Goal: Task Accomplishment & Management: Manage account settings

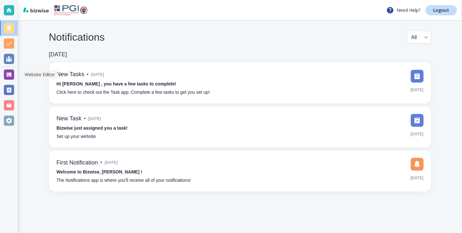
click at [13, 83] on div at bounding box center [9, 89] width 18 height 15
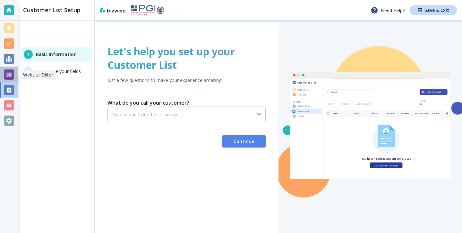
click at [14, 73] on div at bounding box center [9, 74] width 18 height 15
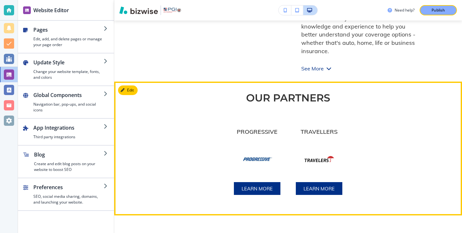
click at [134, 94] on button "Edit" at bounding box center [128, 91] width 20 height 10
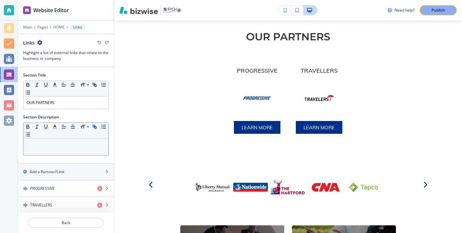
scroll to position [1, 0]
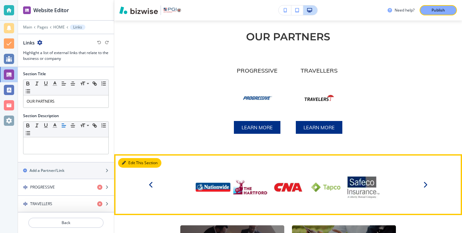
click at [133, 165] on button "Edit This Section" at bounding box center [139, 163] width 43 height 10
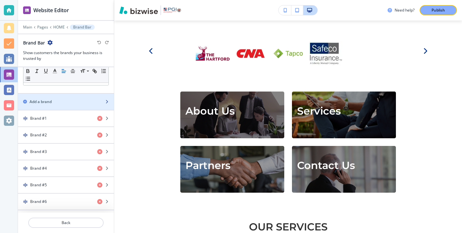
scroll to position [85, 0]
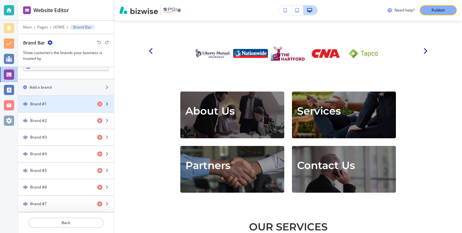
click at [48, 108] on div "button" at bounding box center [66, 109] width 96 height 5
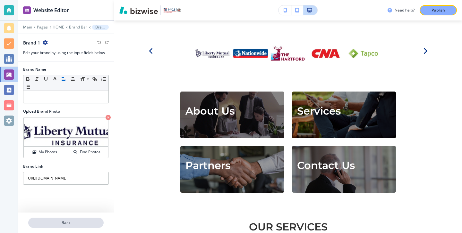
click at [72, 221] on p "Back" at bounding box center [66, 223] width 74 height 6
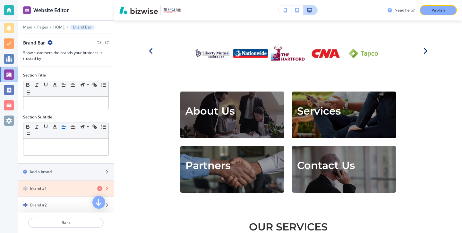
click at [99, 187] on icon "button" at bounding box center [99, 188] width 5 height 5
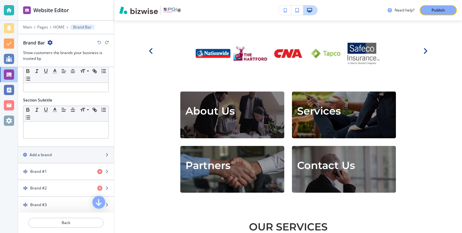
scroll to position [18, 0]
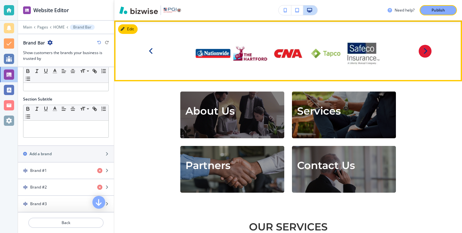
click at [426, 53] on icon "Navigate to next item" at bounding box center [425, 50] width 4 height 7
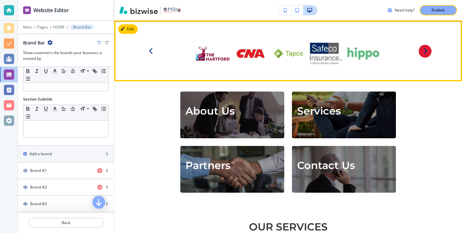
click at [425, 53] on icon "Navigate to next item" at bounding box center [425, 50] width 4 height 7
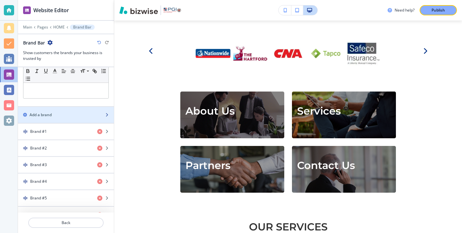
scroll to position [68, 0]
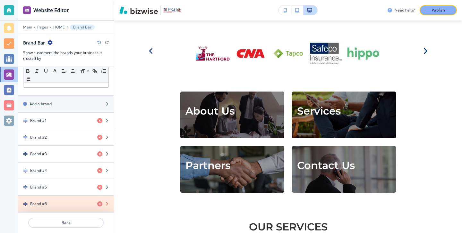
click at [98, 204] on icon "button" at bounding box center [99, 204] width 5 height 5
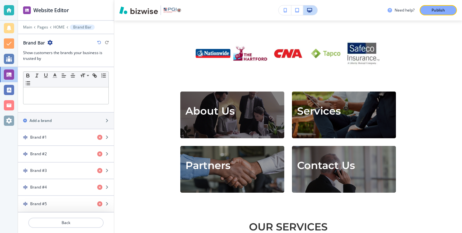
scroll to position [51, 0]
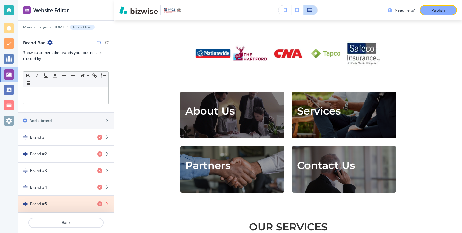
click at [99, 204] on icon "button" at bounding box center [99, 204] width 5 height 5
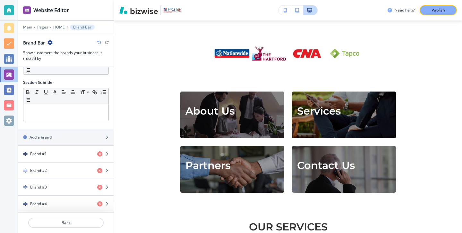
click at [430, 16] on div "Need help? Publish" at bounding box center [288, 10] width 348 height 21
click at [430, 13] on div "Publish" at bounding box center [438, 10] width 21 height 6
